Goal: Task Accomplishment & Management: Manage account settings

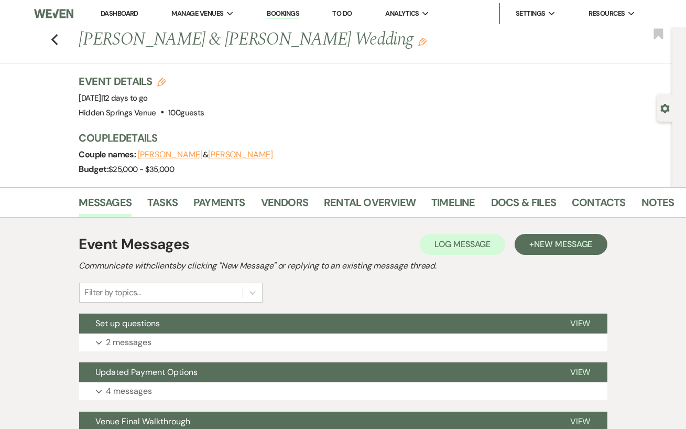
click at [374, 151] on div "Couple names: [PERSON_NAME] & [PERSON_NAME]" at bounding box center [370, 154] width 583 height 15
click at [116, 12] on link "Dashboard" at bounding box center [120, 13] width 38 height 9
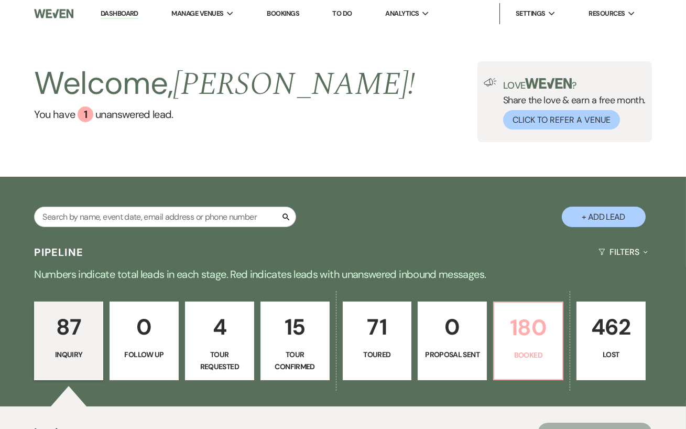
click at [523, 310] on p "180" at bounding box center [528, 327] width 56 height 35
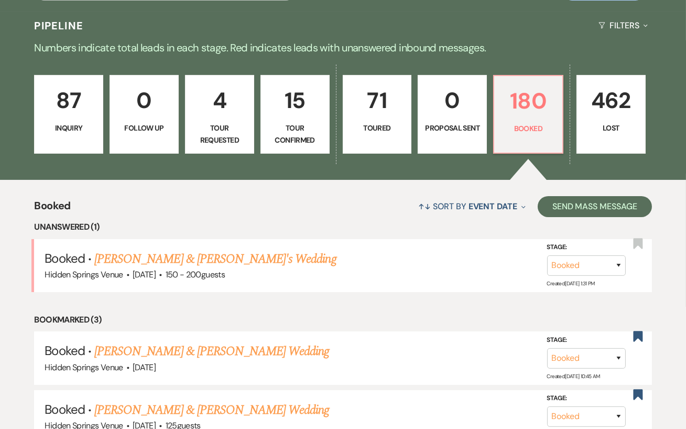
scroll to position [247, 0]
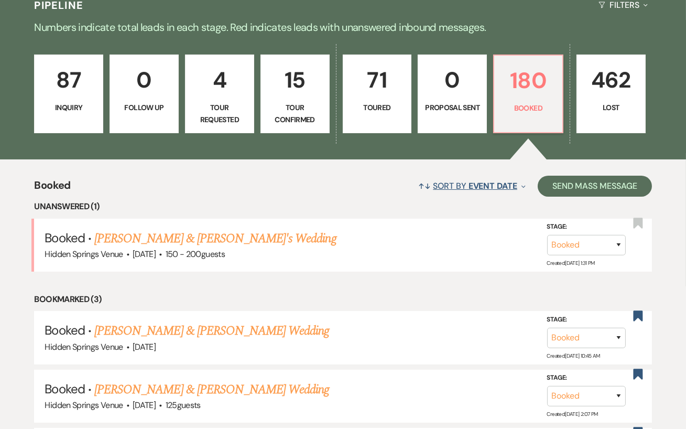
click at [490, 191] on span "Event Date" at bounding box center [492, 185] width 49 height 11
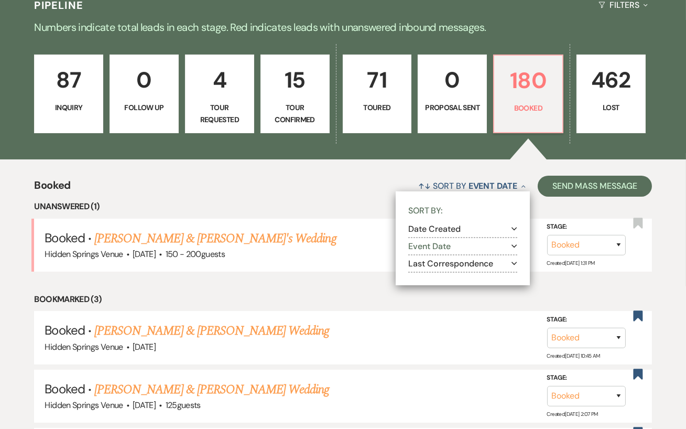
click at [496, 250] on button "Event Date Expand" at bounding box center [462, 246] width 109 height 8
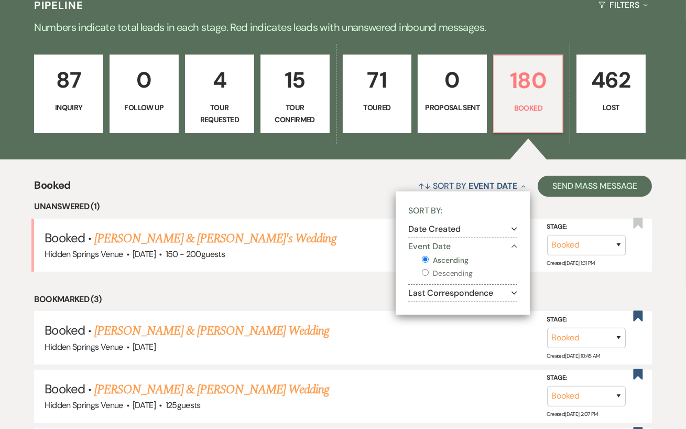
click at [368, 213] on li "Unanswered (1)" at bounding box center [342, 207] width 617 height 14
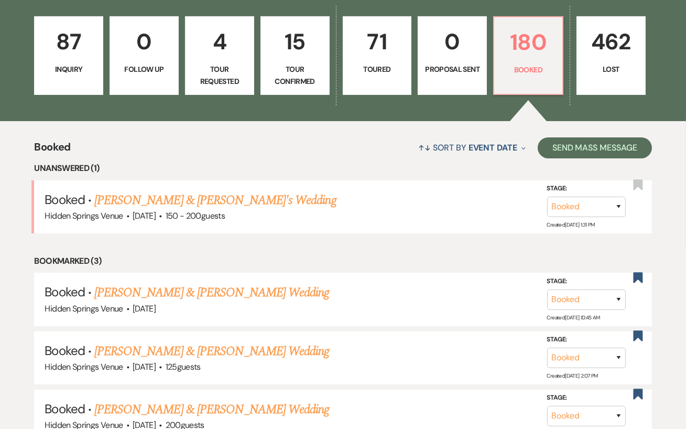
scroll to position [286, 0]
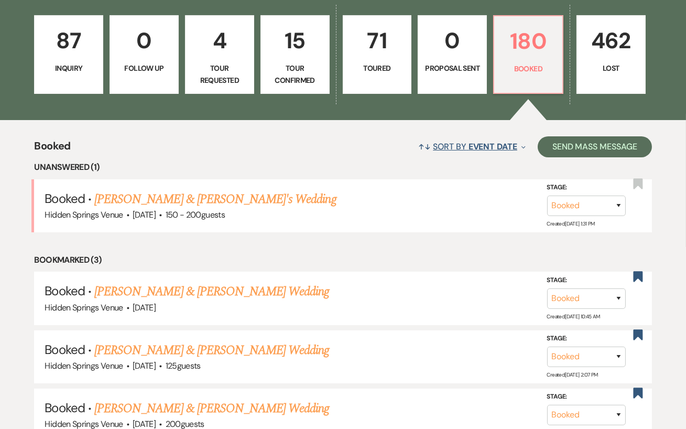
click at [503, 152] on span "Event Date" at bounding box center [492, 146] width 49 height 11
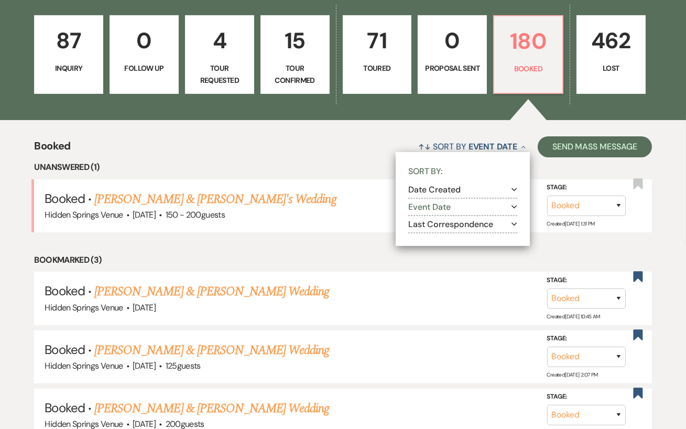
click at [464, 211] on button "Event Date Expand" at bounding box center [462, 207] width 109 height 8
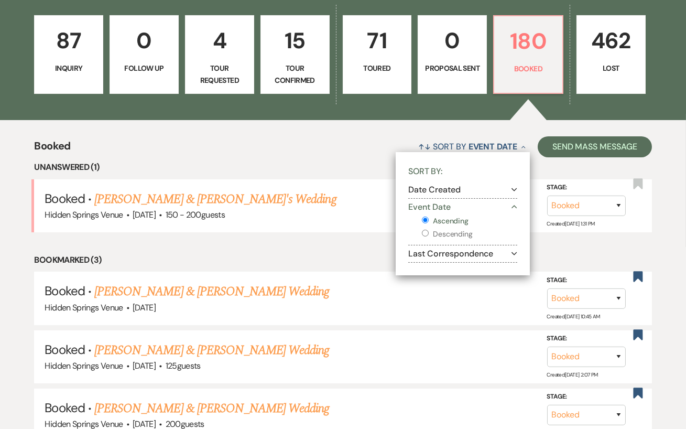
click at [422, 236] on input "Descending" at bounding box center [425, 232] width 7 height 7
radio input "true"
click at [423, 236] on input "Descending" at bounding box center [425, 232] width 7 height 7
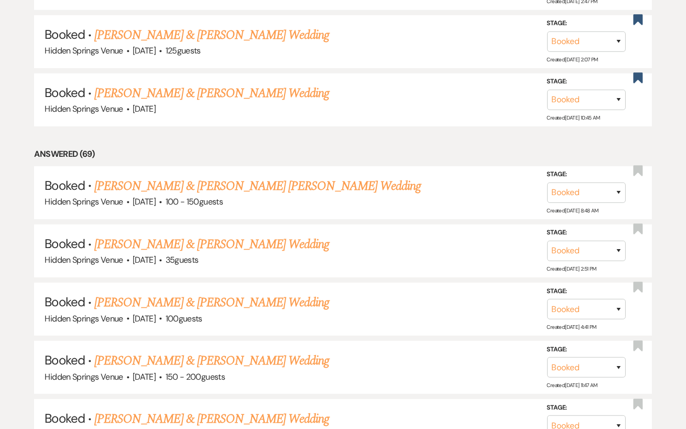
scroll to position [635, 0]
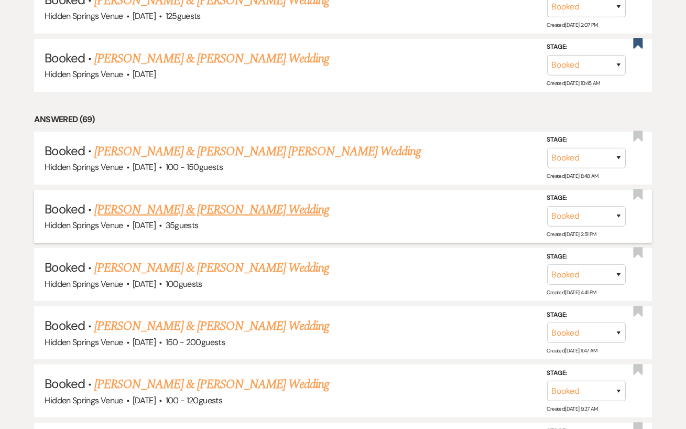
click at [269, 217] on link "Jonathan Colombo & Erin James's Wedding" at bounding box center [211, 209] width 235 height 19
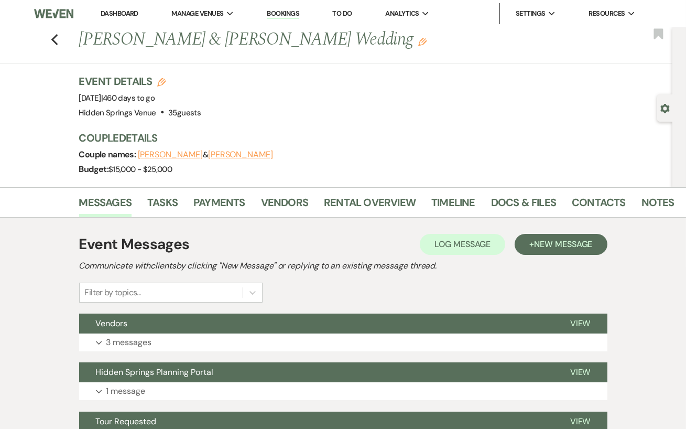
drag, startPoint x: 361, startPoint y: 43, endPoint x: 79, endPoint y: 44, distance: 282.4
click at [79, 44] on h1 "Jonathan Colombo & Erin James's Wedding Edit" at bounding box center [313, 39] width 469 height 25
copy h1 "Jonathan Colombo & Erin James's Wedding"
click at [261, 117] on div "Event Details Edit Event Date: Sunday, November 22nd, 2026 | 460 days to go Ven…" at bounding box center [370, 97] width 583 height 46
click at [540, 203] on link "Docs & Files" at bounding box center [523, 205] width 65 height 23
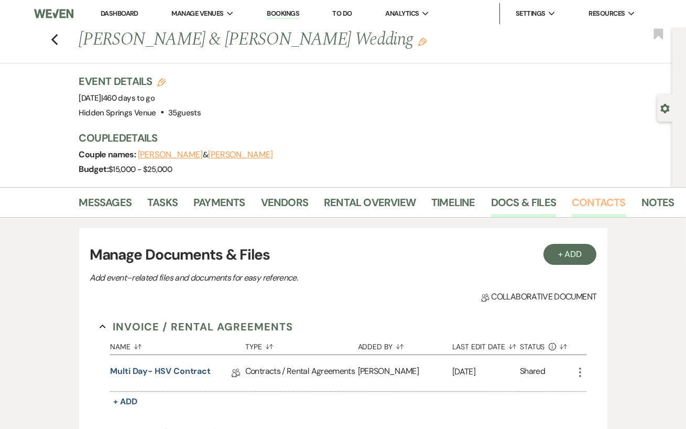
click at [589, 199] on link "Contacts" at bounding box center [599, 205] width 54 height 23
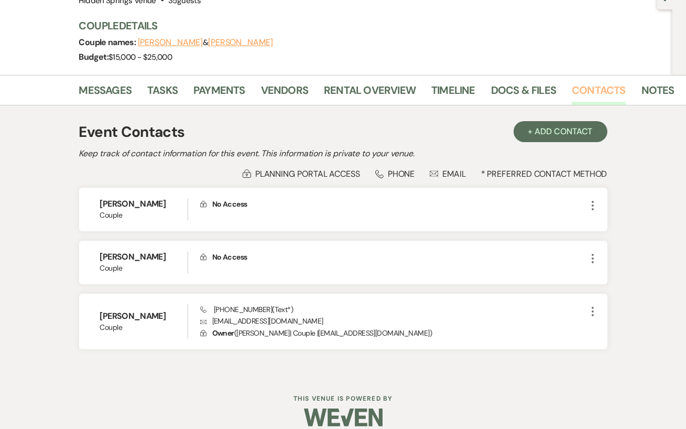
scroll to position [113, 0]
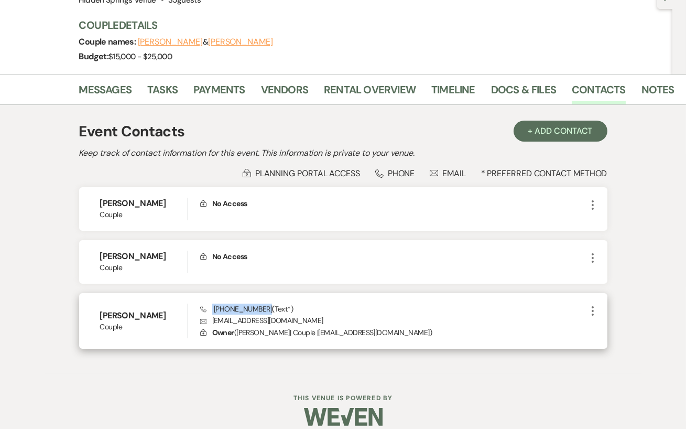
drag, startPoint x: 263, startPoint y: 309, endPoint x: 208, endPoint y: 308, distance: 55.0
click at [208, 308] on span "Phone (615) 887-3668 (Text*)" at bounding box center [246, 308] width 93 height 9
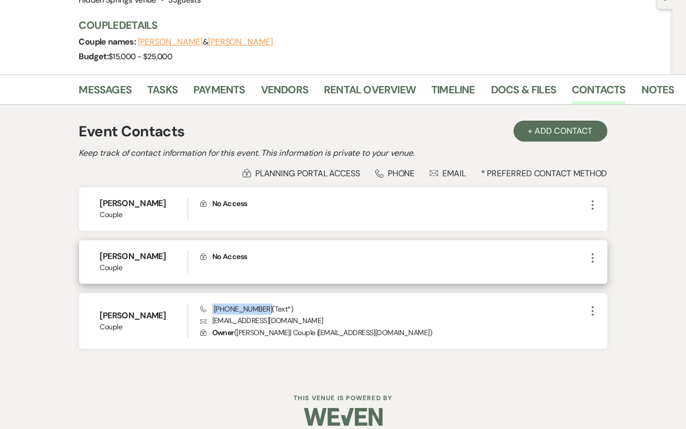
copy span "(615) 887-3668"
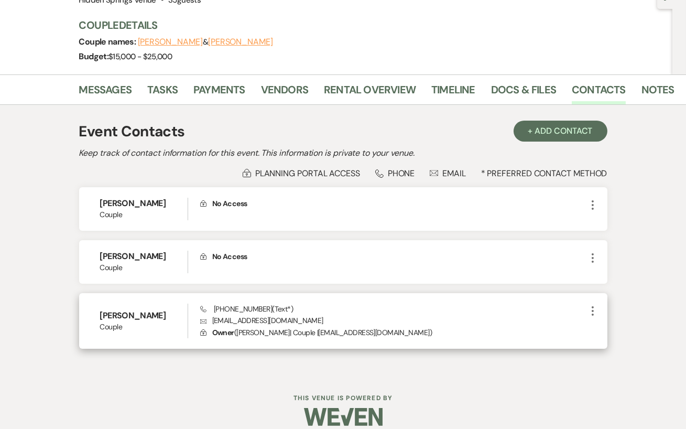
click at [330, 312] on div "Phone (615) 887-3668 (Text*) Envelope erinnjamess@icloud.com Lock Owner ( Erin …" at bounding box center [393, 320] width 386 height 35
drag, startPoint x: 295, startPoint y: 322, endPoint x: 212, endPoint y: 323, distance: 83.8
click at [212, 323] on p "Envelope erinnjamess@icloud.com" at bounding box center [393, 320] width 386 height 12
copy p "erinnjamess@icloud.com"
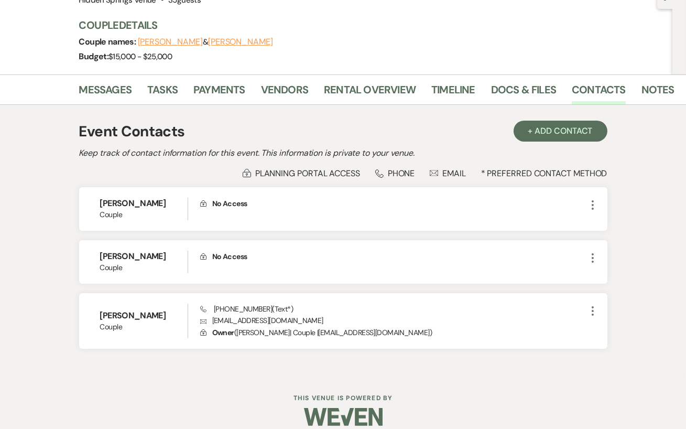
click at [326, 141] on div "Event Contacts + Add Contact" at bounding box center [343, 131] width 528 height 22
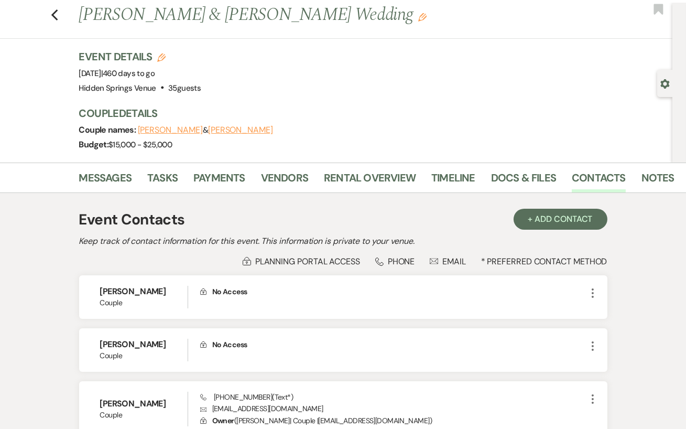
scroll to position [23, 0]
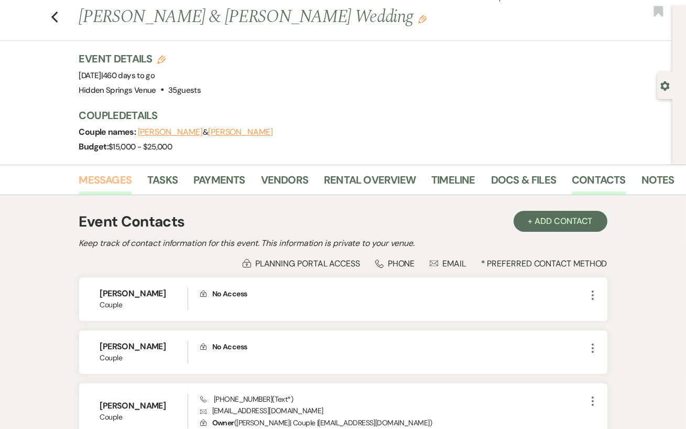
click at [109, 176] on link "Messages" at bounding box center [105, 182] width 53 height 23
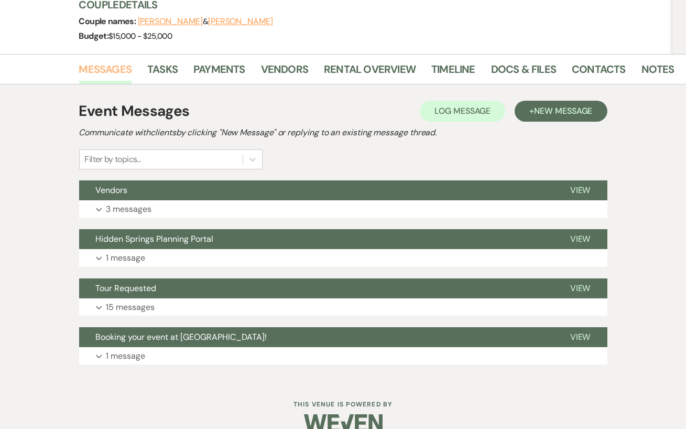
scroll to position [139, 0]
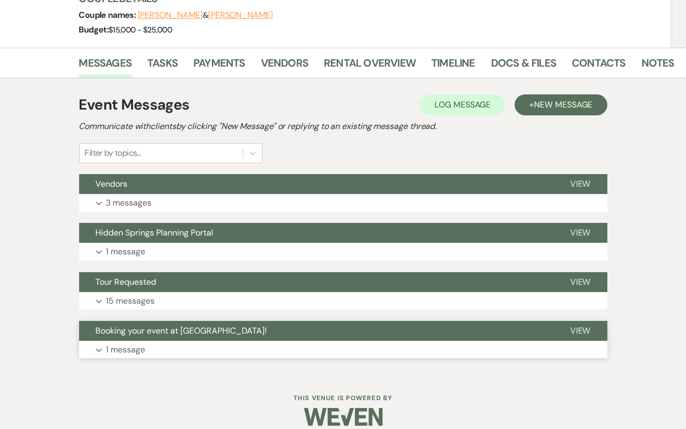
click at [520, 344] on button "Expand 1 message" at bounding box center [343, 350] width 528 height 18
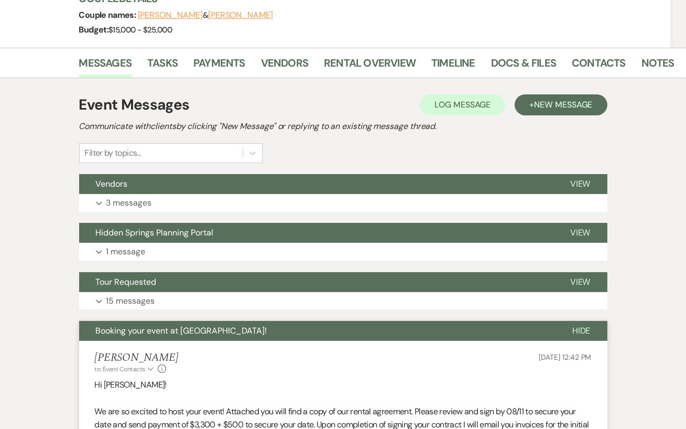
scroll to position [169, 0]
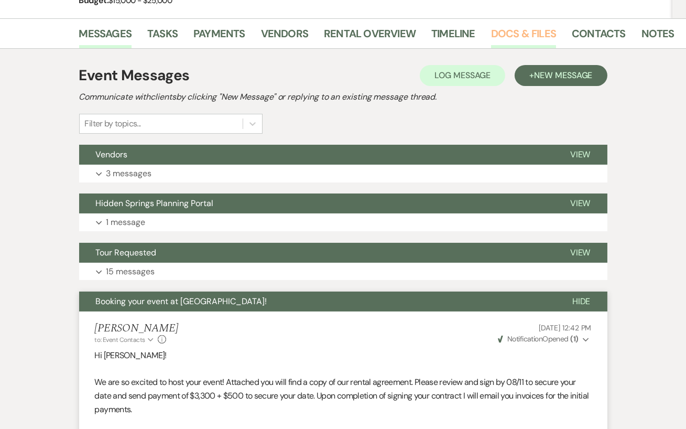
click at [503, 43] on link "Docs & Files" at bounding box center [523, 36] width 65 height 23
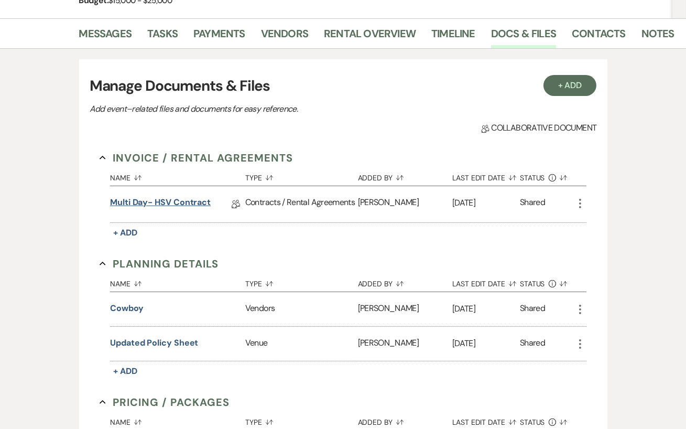
click at [156, 203] on link "Multi Day- HSV Contract" at bounding box center [160, 204] width 101 height 16
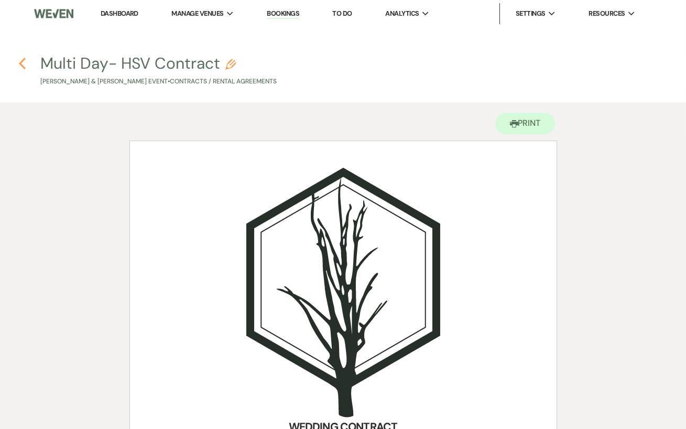
click at [24, 60] on use "button" at bounding box center [22, 64] width 7 height 12
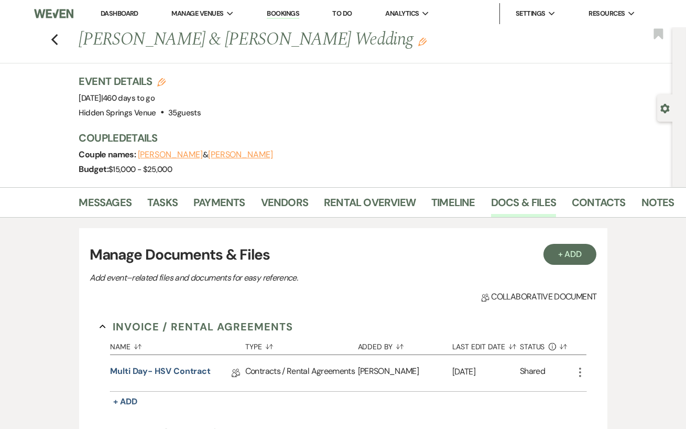
scroll to position [169, 0]
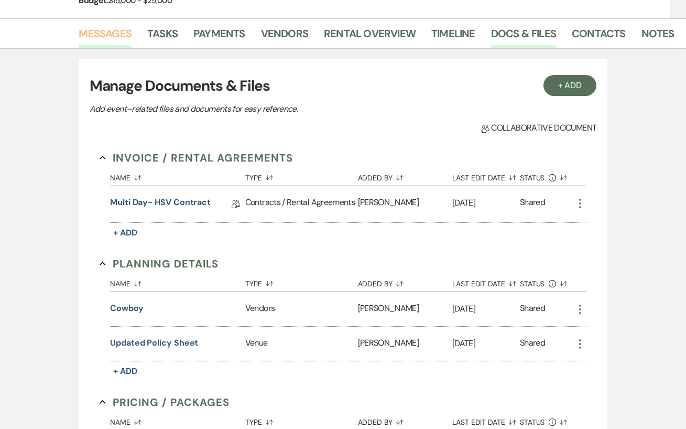
click at [123, 30] on link "Messages" at bounding box center [105, 36] width 53 height 23
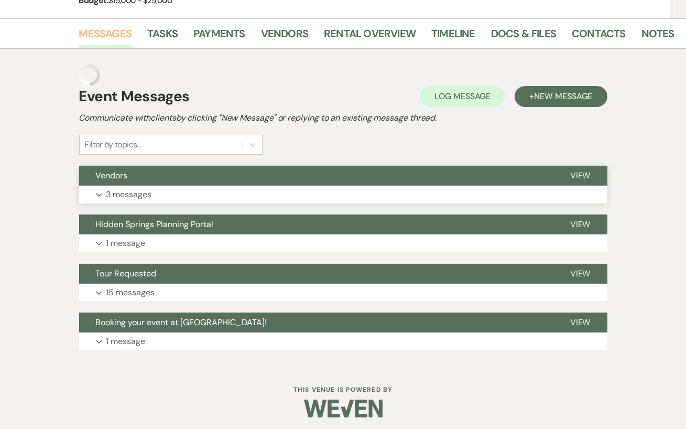
scroll to position [151, 0]
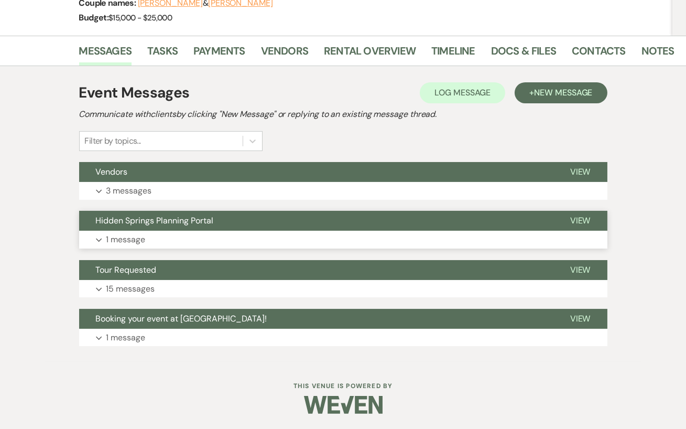
click at [223, 243] on button "Expand 1 message" at bounding box center [343, 240] width 528 height 18
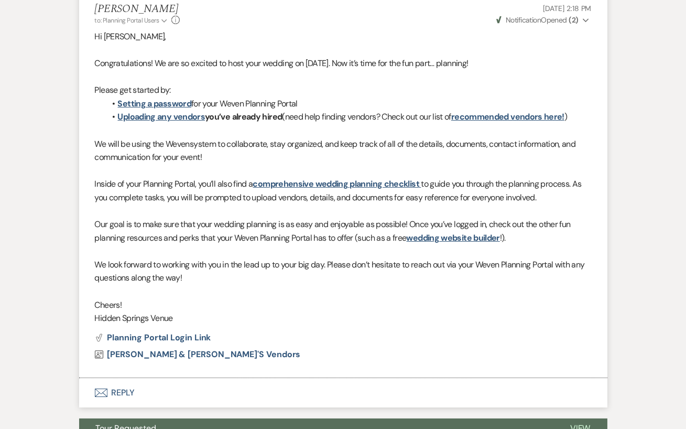
scroll to position [143, 0]
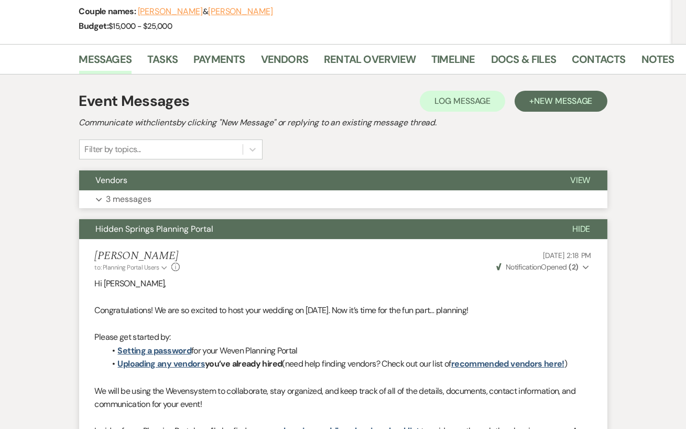
click at [203, 195] on button "Expand 3 messages" at bounding box center [343, 199] width 528 height 18
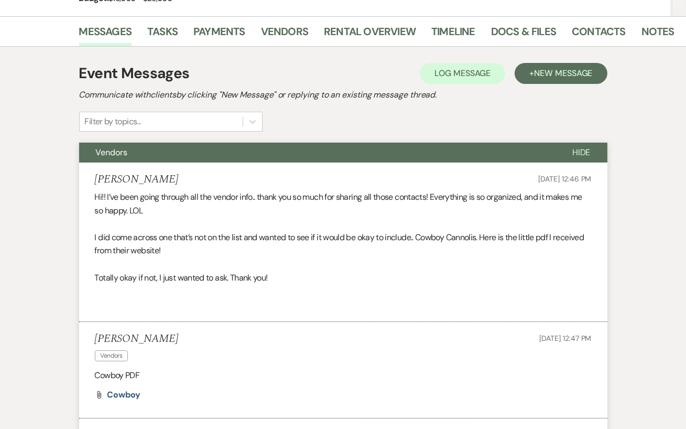
scroll to position [0, 0]
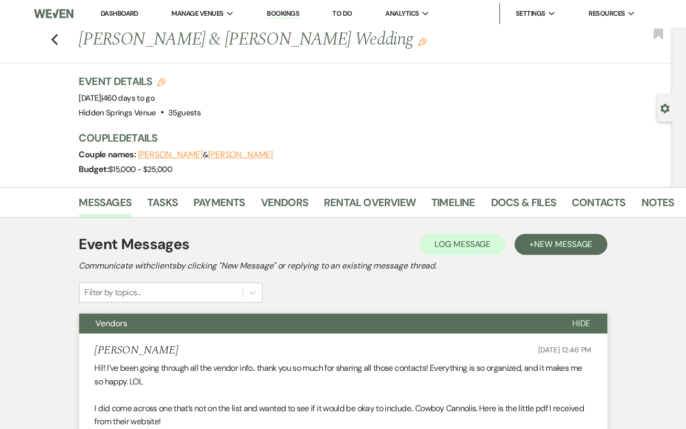
click at [49, 41] on div "Previous Jonathan Colombo & Erin James's Wedding Edit Bookmark" at bounding box center [333, 45] width 677 height 36
click at [53, 41] on use "button" at bounding box center [54, 40] width 7 height 12
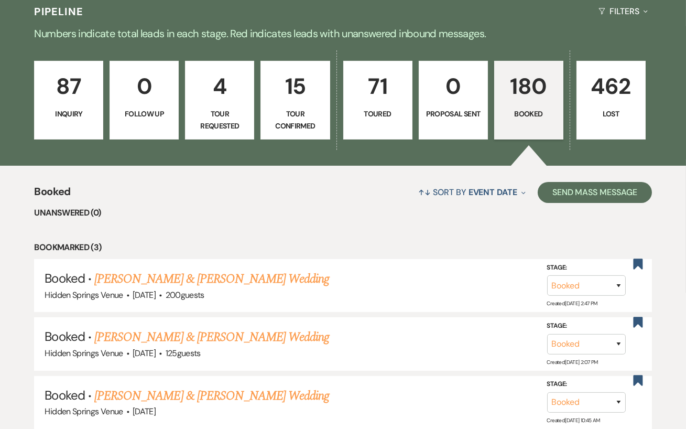
scroll to position [259, 0]
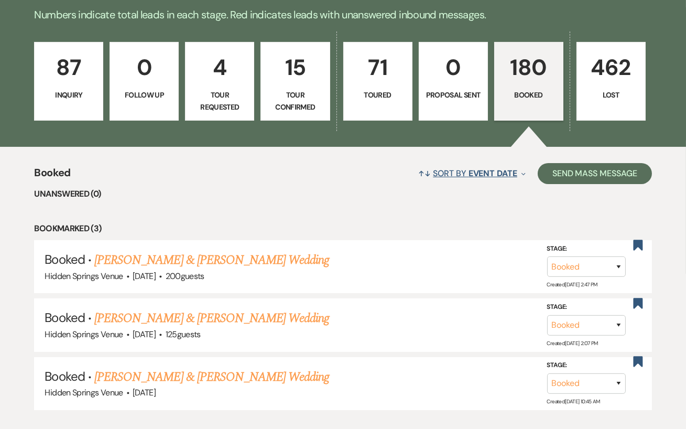
click at [463, 179] on button "↑↓ Sort By Event Date Expand" at bounding box center [471, 173] width 115 height 28
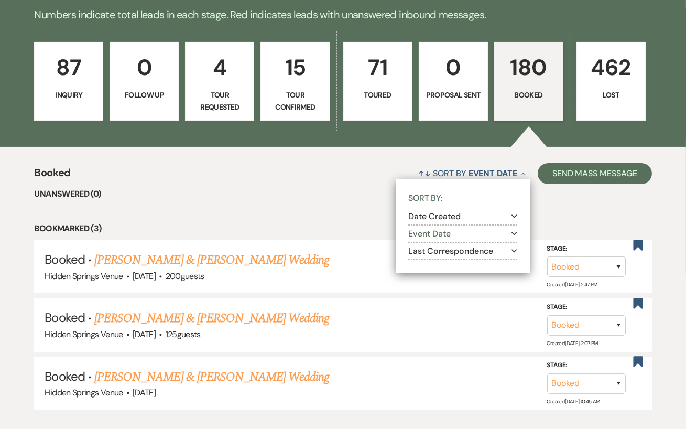
click at [446, 238] on button "Event Date Expand" at bounding box center [462, 233] width 109 height 8
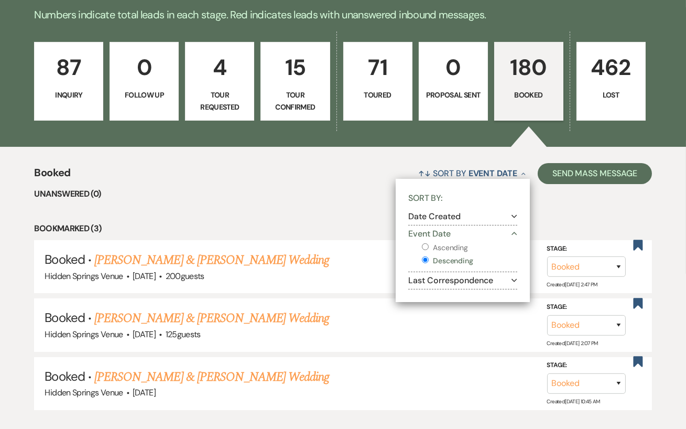
click at [425, 263] on input "Descending" at bounding box center [425, 259] width 7 height 7
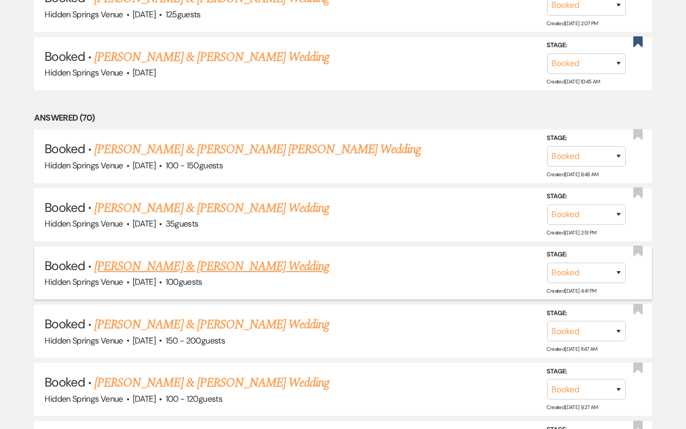
scroll to position [608, 0]
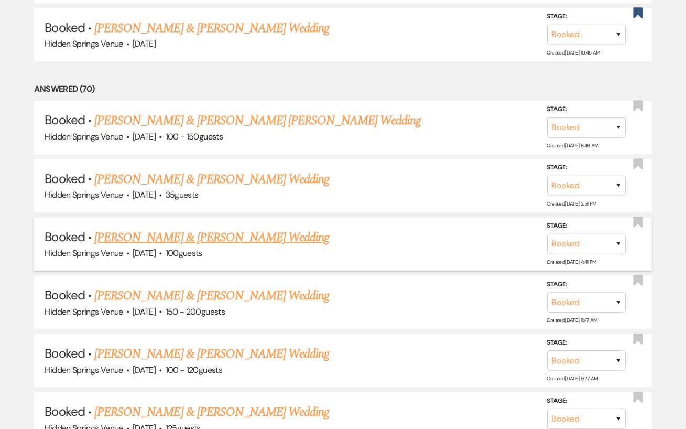
click at [259, 238] on link "Ben Ramsey & Alizah Ferguson's Wedding" at bounding box center [211, 237] width 235 height 19
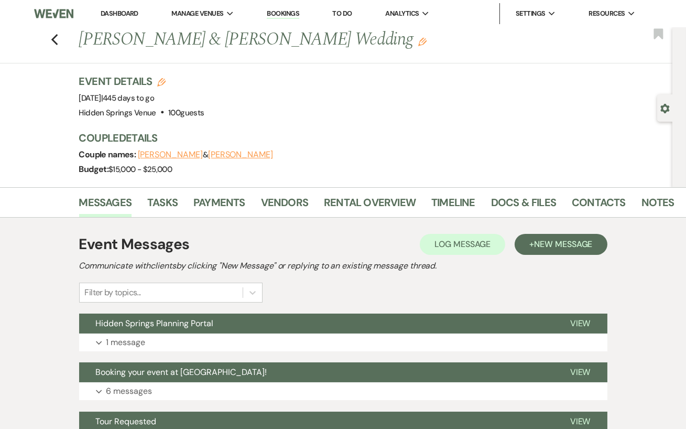
drag, startPoint x: 352, startPoint y: 40, endPoint x: 80, endPoint y: 48, distance: 272.6
click at [80, 48] on h1 "Ben Ramsey & Alizah Ferguson's Wedding Edit" at bounding box center [313, 39] width 469 height 25
copy h1 "Ben Ramsey & Alizah Ferguson's Wedding"
click at [348, 139] on h3 "Couple Details" at bounding box center [370, 137] width 583 height 15
click at [572, 195] on link "Contacts" at bounding box center [599, 205] width 54 height 23
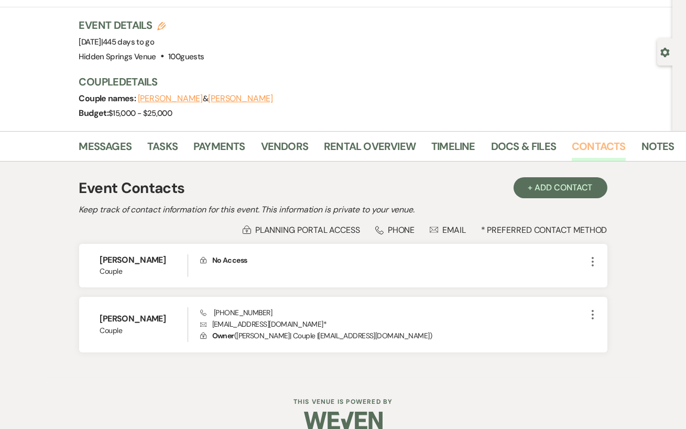
scroll to position [60, 0]
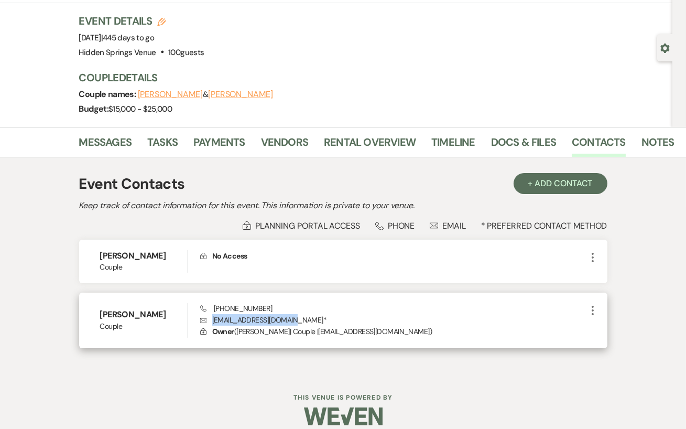
drag, startPoint x: 292, startPoint y: 318, endPoint x: 212, endPoint y: 314, distance: 79.7
click at [212, 314] on p "Envelope alizahandben@gmail.com *" at bounding box center [393, 320] width 386 height 12
copy p "alizahandben@gmail.com"
click at [317, 304] on div "Phone (724) 612-8654 Envelope alizahandben@gmail.com * Lock Owner ( Alizah Ferg…" at bounding box center [393, 320] width 386 height 35
drag, startPoint x: 270, startPoint y: 309, endPoint x: 207, endPoint y: 308, distance: 63.4
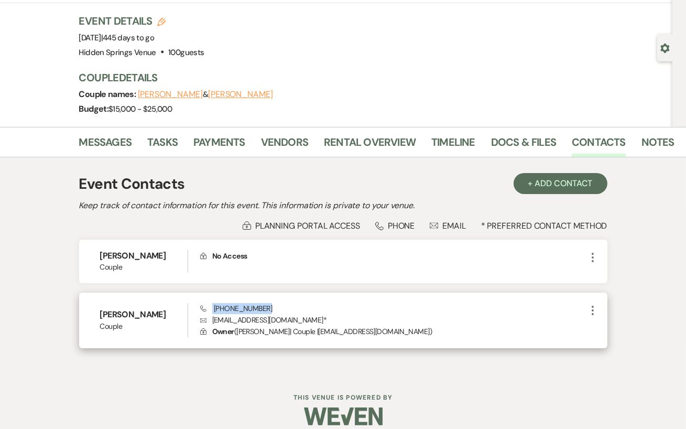
click at [207, 308] on div "Phone (724) 612-8654 Envelope alizahandben@gmail.com * Lock Owner ( Alizah Ferg…" at bounding box center [393, 320] width 386 height 35
copy span "(724) 612-8654"
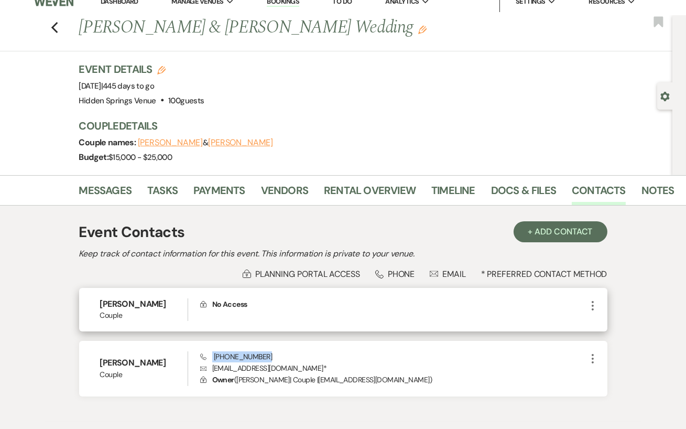
scroll to position [10, 0]
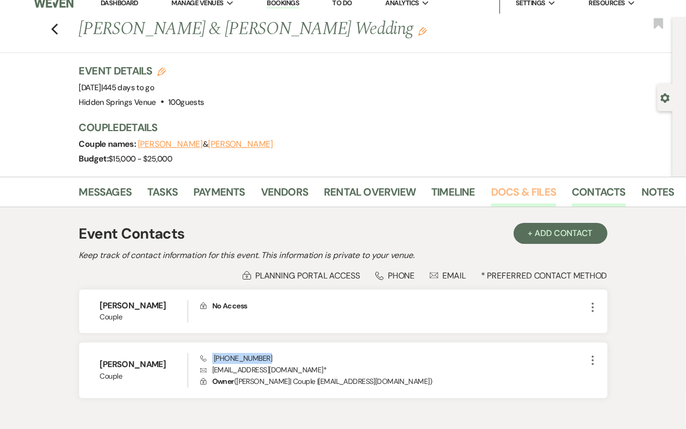
click at [495, 194] on link "Docs & Files" at bounding box center [523, 194] width 65 height 23
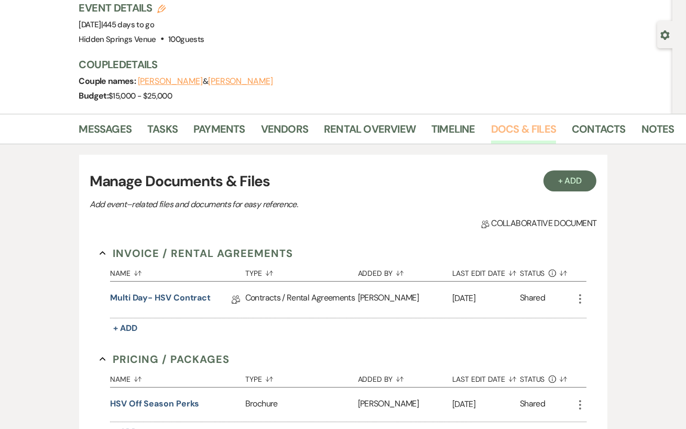
scroll to position [93, 0]
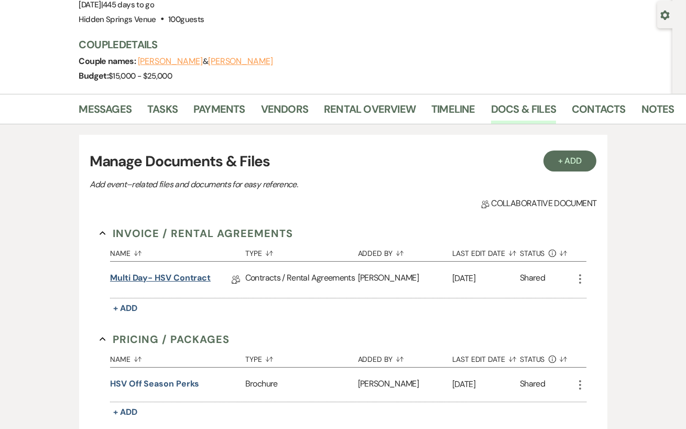
click at [199, 276] on link "Multi Day- HSV Contract" at bounding box center [160, 279] width 101 height 16
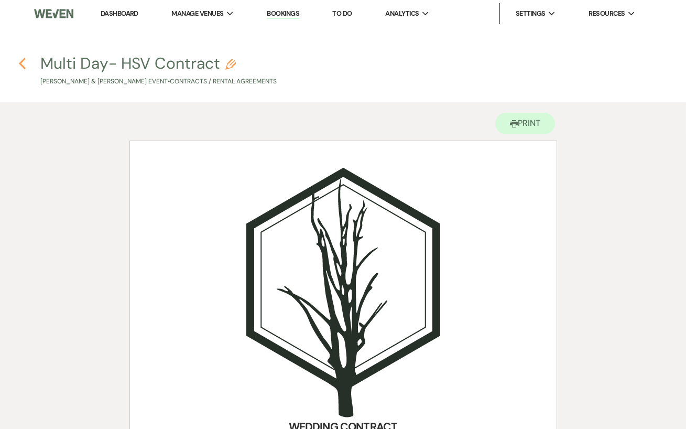
click at [23, 61] on use "button" at bounding box center [22, 64] width 7 height 12
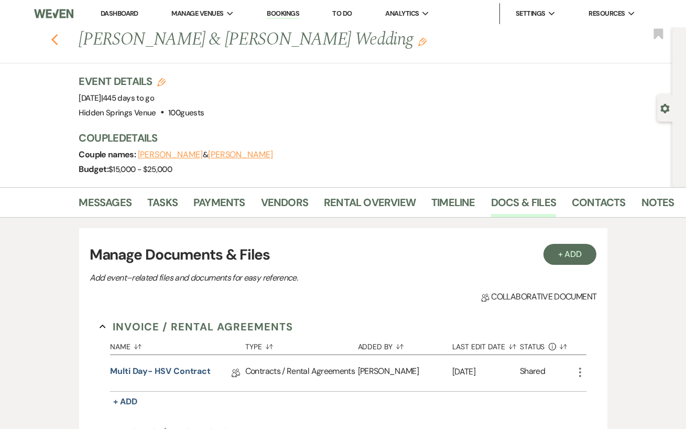
click at [51, 38] on icon "Previous" at bounding box center [55, 40] width 8 height 13
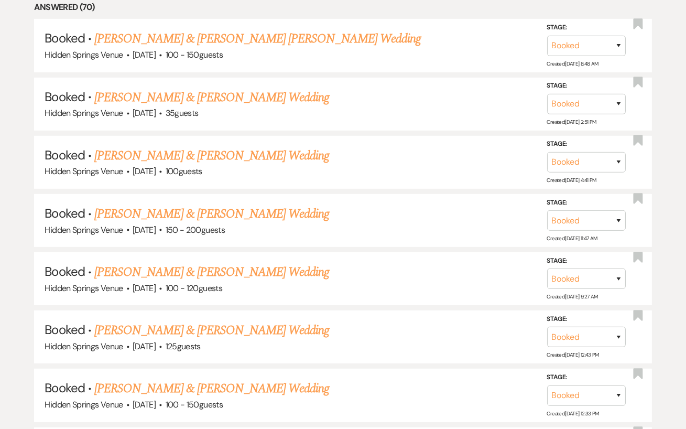
scroll to position [691, 0]
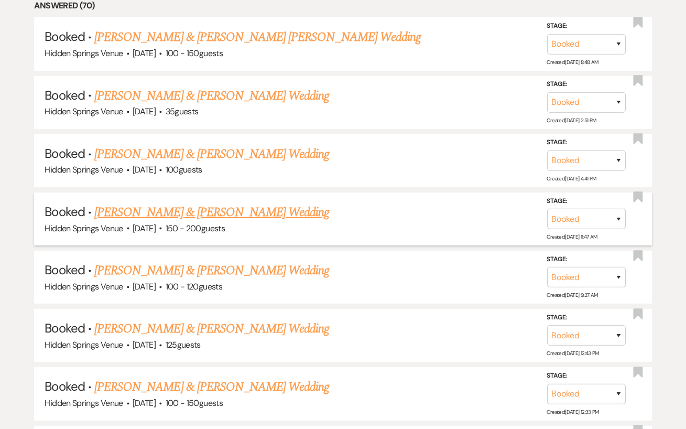
click at [220, 218] on link "Ethan McCutcheon & Trish Nguyen's Wedding" at bounding box center [211, 212] width 235 height 19
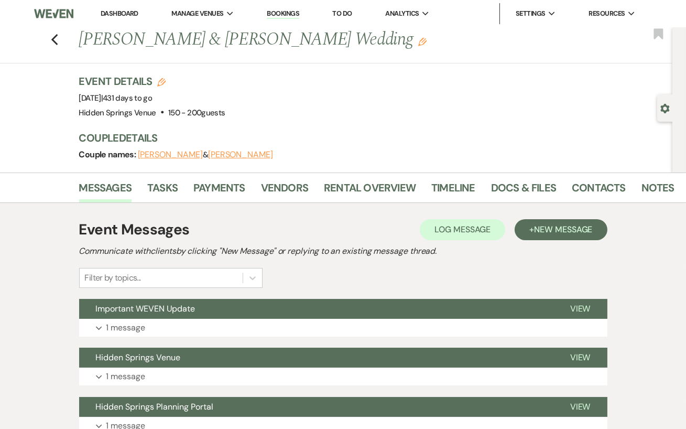
drag, startPoint x: 384, startPoint y: 41, endPoint x: 81, endPoint y: 41, distance: 302.8
click at [81, 41] on h1 "Ethan McCutcheon & Trish Nguyen's Wedding Edit" at bounding box center [313, 39] width 469 height 25
copy h1 "Ethan McCutcheon & Trish Nguyen's Wedding"
click at [331, 91] on div "Event Details Edit Event Date: Saturday, October 24th, 2026 | 431 days to go Ve…" at bounding box center [370, 97] width 583 height 46
click at [588, 195] on link "Contacts" at bounding box center [599, 190] width 54 height 23
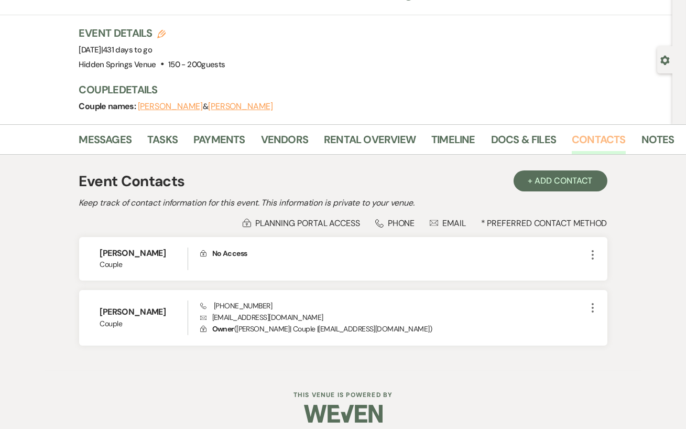
scroll to position [57, 0]
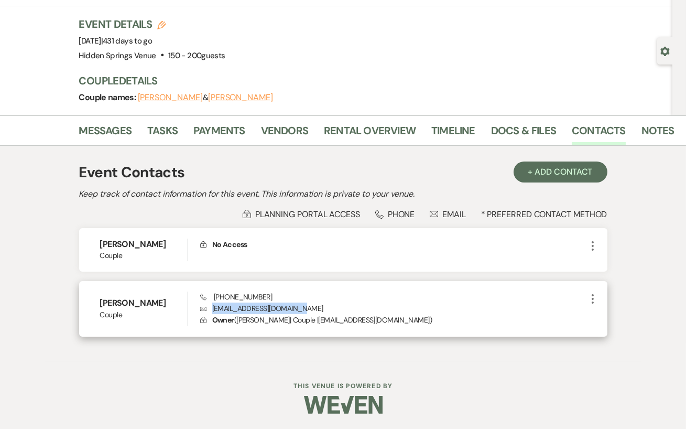
drag, startPoint x: 302, startPoint y: 307, endPoint x: 212, endPoint y: 305, distance: 90.6
click at [212, 305] on p "Envelope trishandethanm@gmail.com" at bounding box center [393, 308] width 386 height 12
copy p "trishandethanm@gmail.com"
click at [291, 298] on div "Phone +1 (615) 243-6338 Envelope trishandethanm@gmail.com Lock Owner ( Trish Ng…" at bounding box center [393, 308] width 386 height 35
drag, startPoint x: 279, startPoint y: 298, endPoint x: 221, endPoint y: 296, distance: 57.7
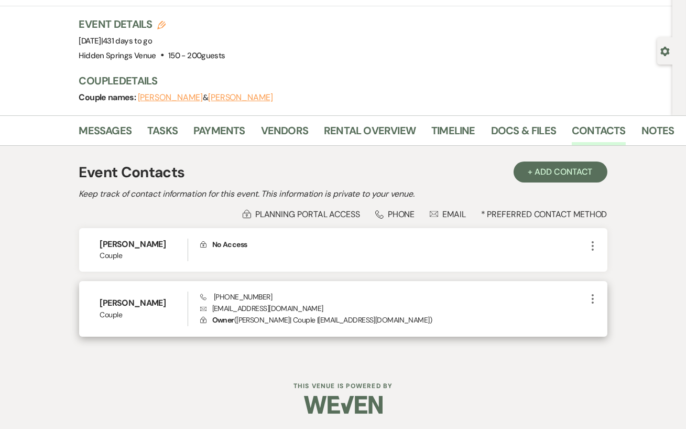
click at [221, 296] on div "Phone +1 (615) 243-6338 Envelope trishandethanm@gmail.com Lock Owner ( Trish Ng…" at bounding box center [393, 308] width 386 height 35
copy span "(615) 243-6338"
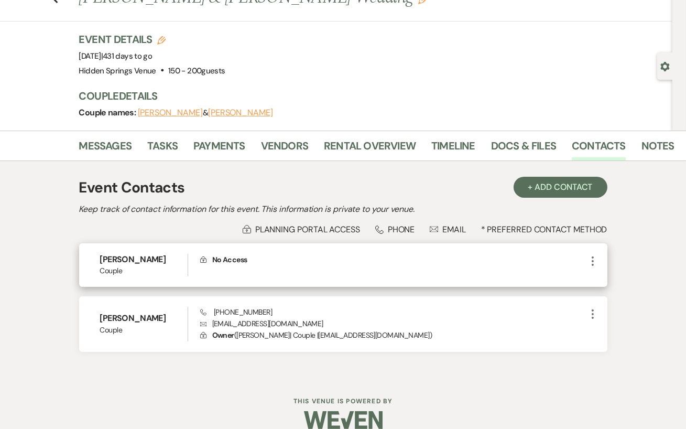
scroll to position [34, 0]
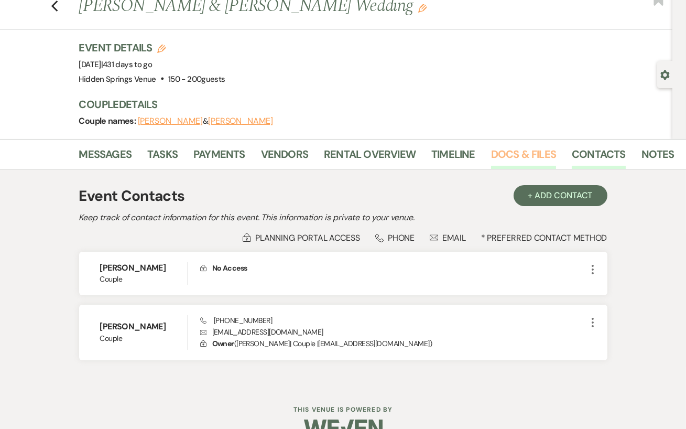
click at [524, 152] on link "Docs & Files" at bounding box center [523, 157] width 65 height 23
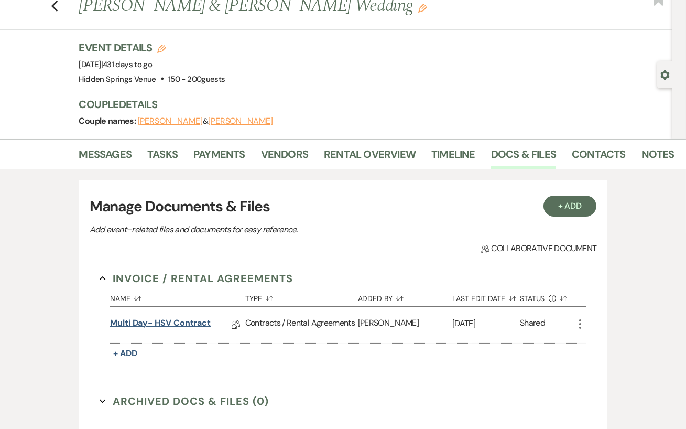
click at [155, 325] on link "Multi Day- HSV Contract" at bounding box center [160, 324] width 101 height 16
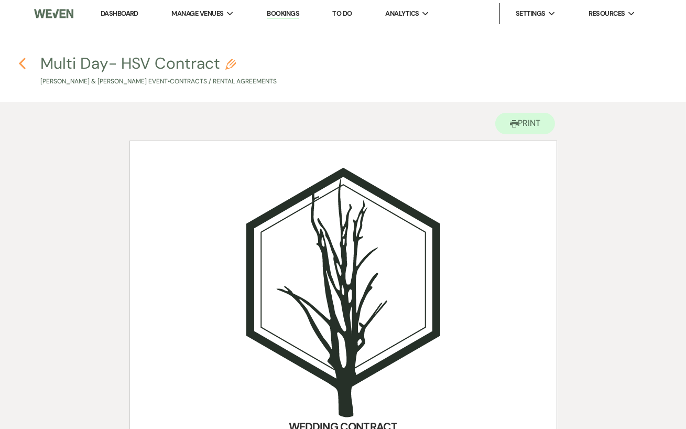
click at [21, 64] on use "button" at bounding box center [22, 64] width 7 height 12
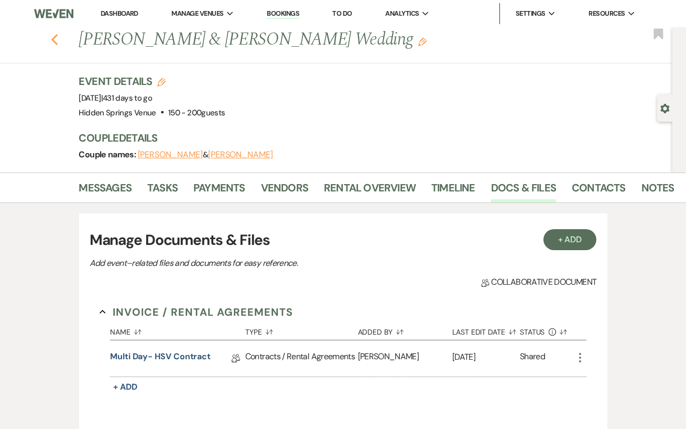
click at [57, 38] on icon "Previous" at bounding box center [55, 40] width 8 height 13
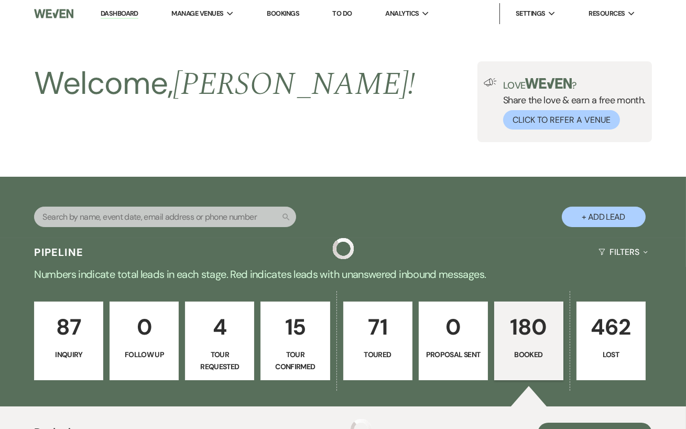
scroll to position [691, 0]
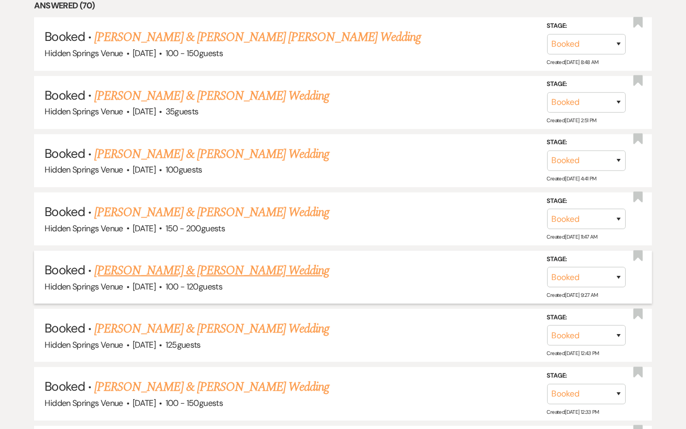
click at [206, 275] on link "Noah Casson & Ruth Anne Kamer's Wedding" at bounding box center [211, 270] width 235 height 19
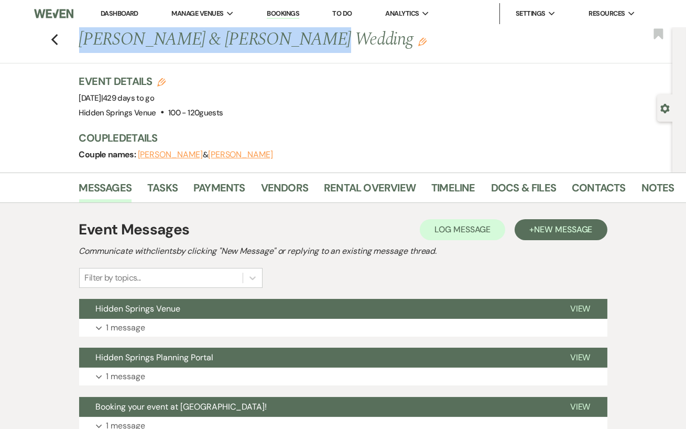
drag, startPoint x: 303, startPoint y: 40, endPoint x: 83, endPoint y: 48, distance: 220.2
click at [83, 48] on h1 "Noah Casson & Ruth Anne Kamer's Wedding Edit" at bounding box center [313, 39] width 469 height 25
copy h1 "Noah Casson & Ruth Anne Kamer"
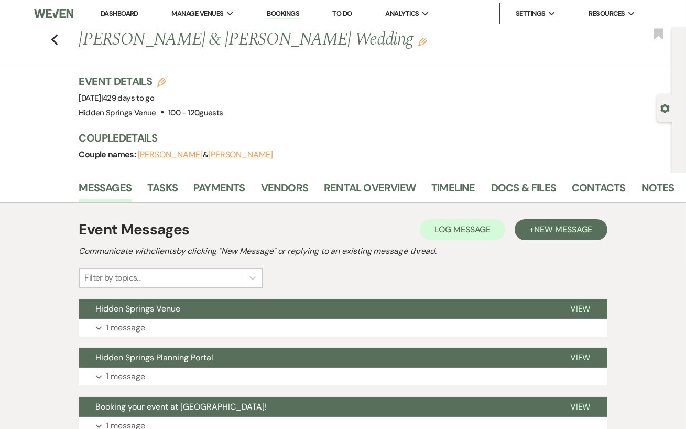
click at [217, 78] on h3 "Event Details Edit" at bounding box center [151, 81] width 144 height 15
click at [589, 188] on link "Contacts" at bounding box center [599, 190] width 54 height 23
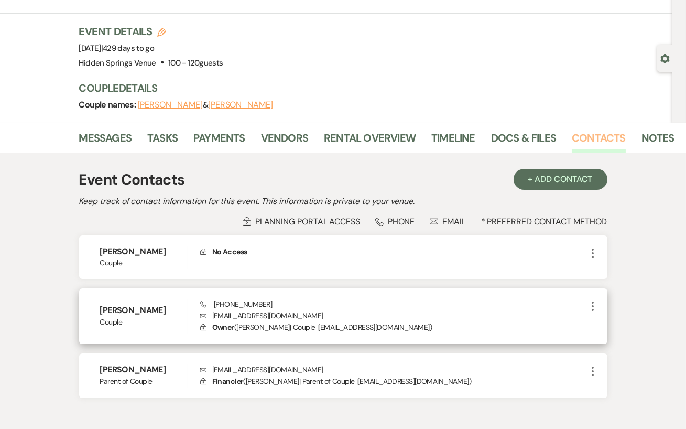
scroll to position [60, 0]
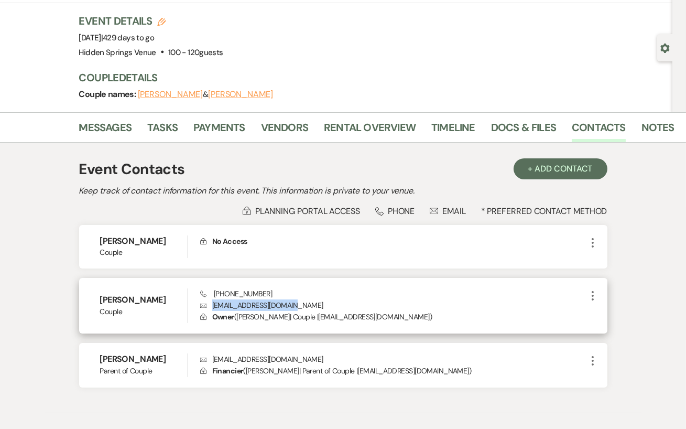
drag, startPoint x: 299, startPoint y: 305, endPoint x: 211, endPoint y: 305, distance: 88.0
click at [211, 305] on p "Envelope ruthakamer13@gmail.com" at bounding box center [393, 305] width 386 height 12
click at [311, 302] on p "Envelope ruthakamer13@gmail.com" at bounding box center [393, 305] width 386 height 12
drag, startPoint x: 270, startPoint y: 293, endPoint x: 207, endPoint y: 292, distance: 63.4
click at [207, 292] on div "Phone (865) 607-0022 Envelope ruthakamer13@gmail.com Lock Owner ( Ruth Anne Kam…" at bounding box center [393, 305] width 386 height 35
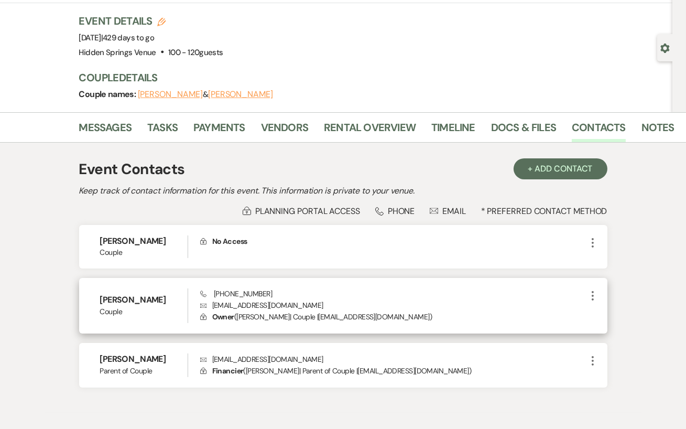
click at [462, 300] on p "Envelope ruthakamer13@gmail.com" at bounding box center [393, 305] width 386 height 12
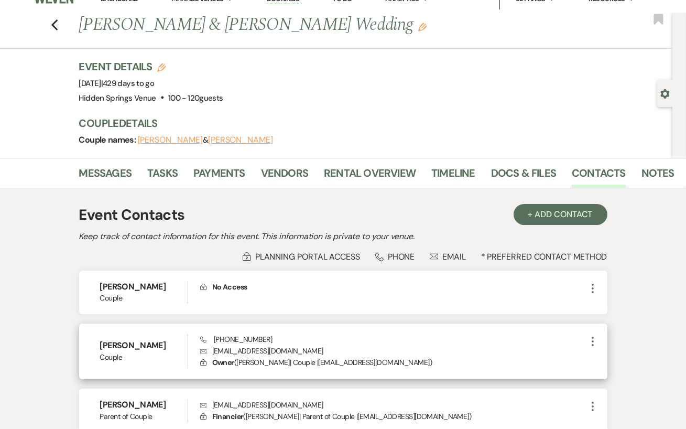
scroll to position [0, 0]
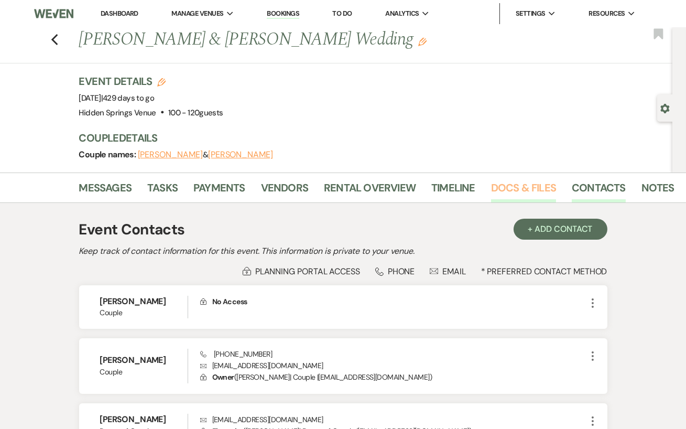
click at [530, 196] on link "Docs & Files" at bounding box center [523, 190] width 65 height 23
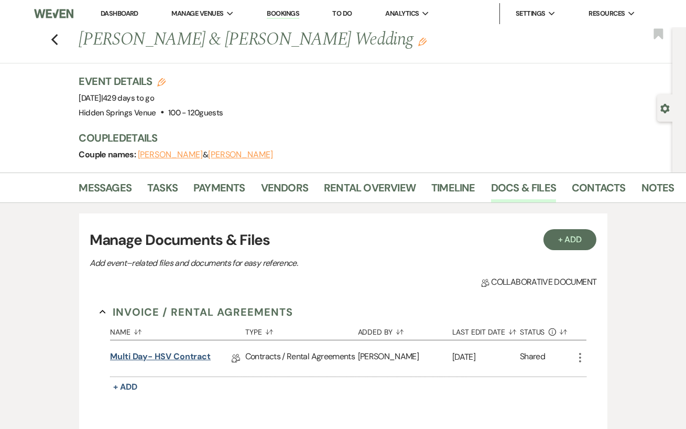
click at [141, 359] on link "Multi Day- HSV Contract" at bounding box center [160, 358] width 101 height 16
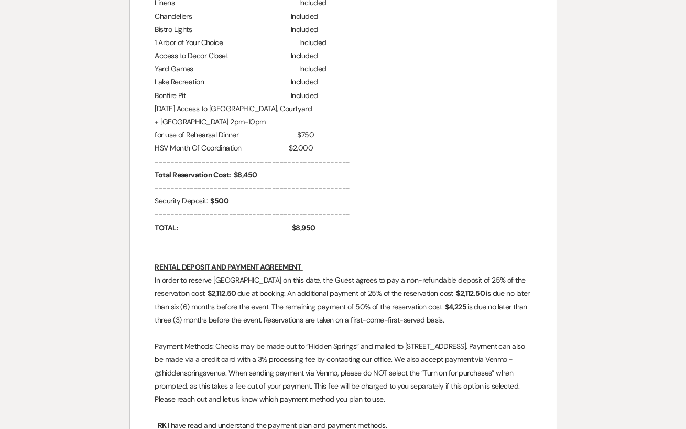
scroll to position [1172, 0]
